Goal: Task Accomplishment & Management: Use online tool/utility

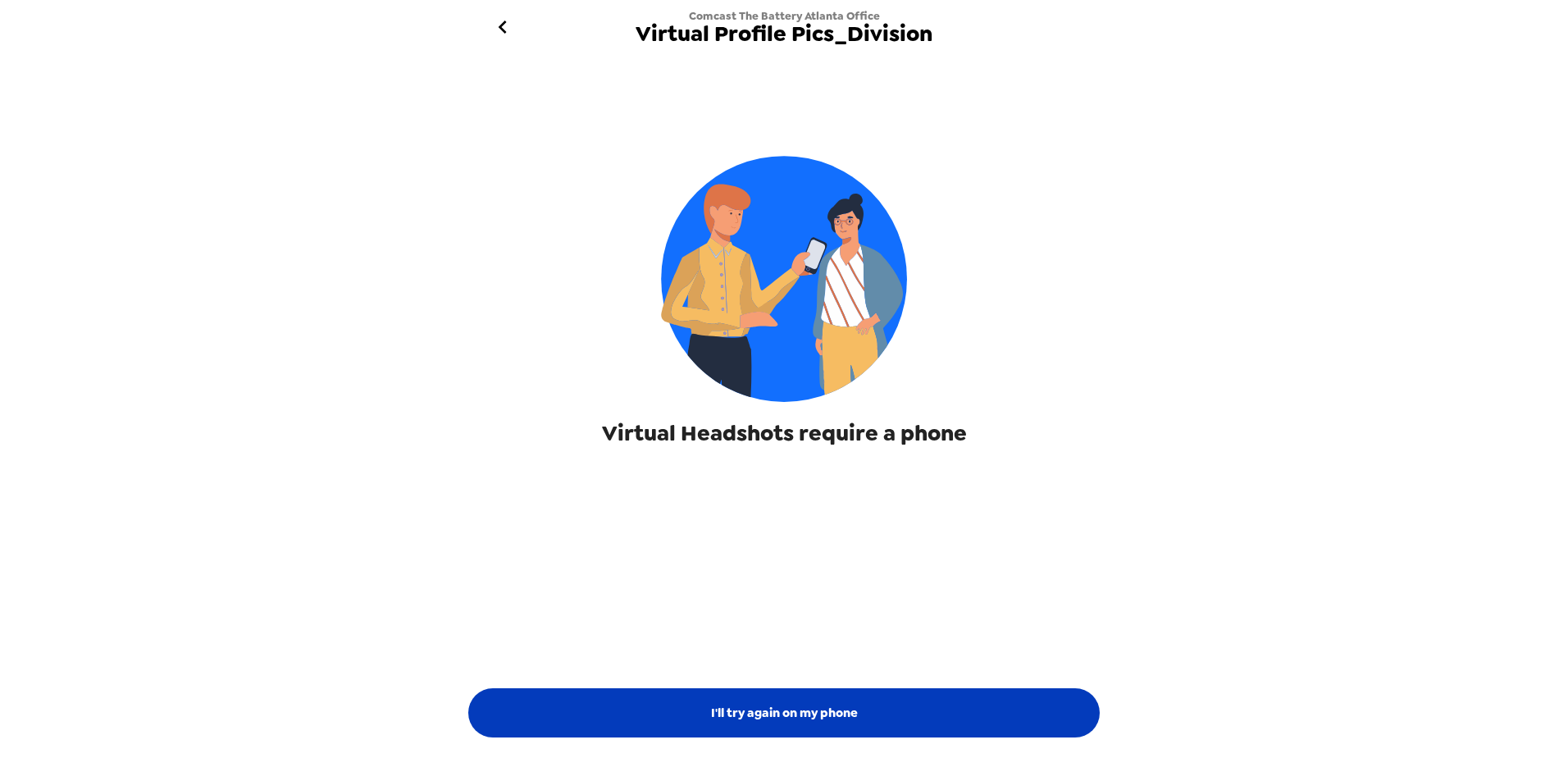
click at [784, 718] on button "I'll try again on my phone" at bounding box center [784, 712] width 631 height 49
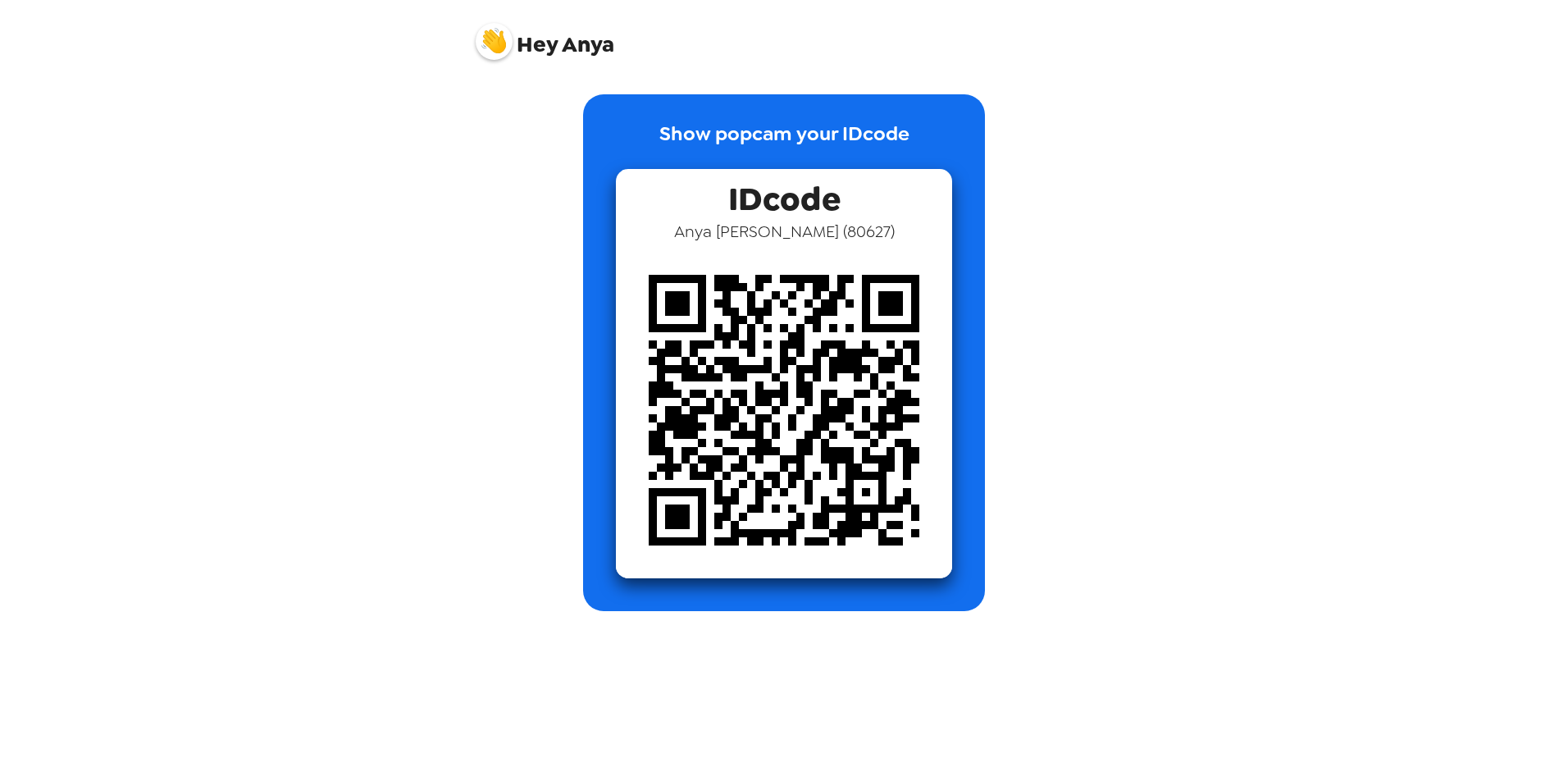
click at [851, 146] on p "Show popcam your IDcode" at bounding box center [784, 144] width 250 height 50
